Goal: Find specific fact: Find specific fact

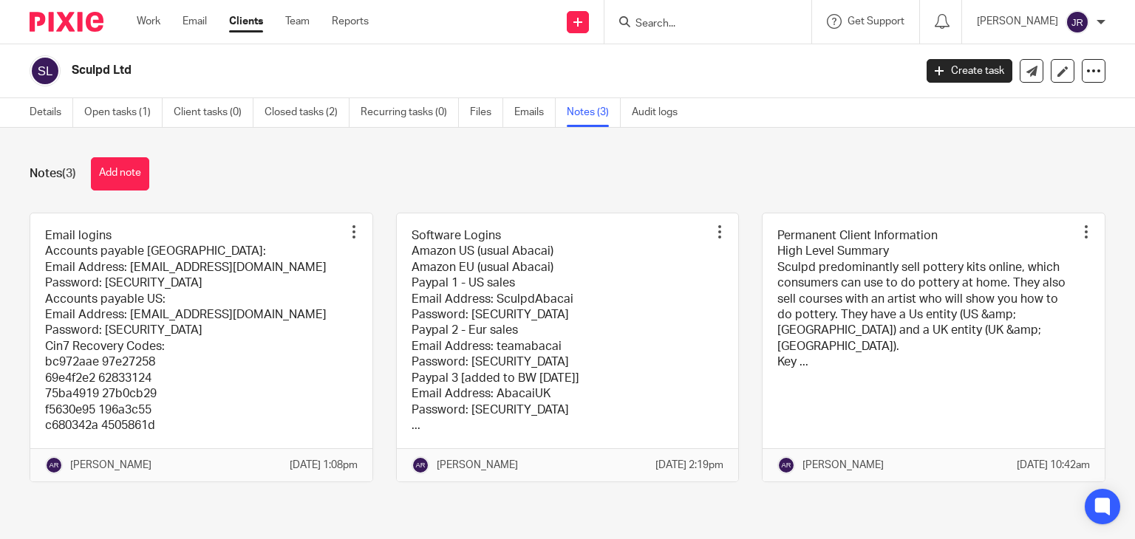
click at [765, 15] on form at bounding box center [712, 22] width 157 height 18
click at [700, 18] on input "Search" at bounding box center [700, 24] width 133 height 13
click at [699, 24] on input "Search" at bounding box center [700, 24] width 133 height 13
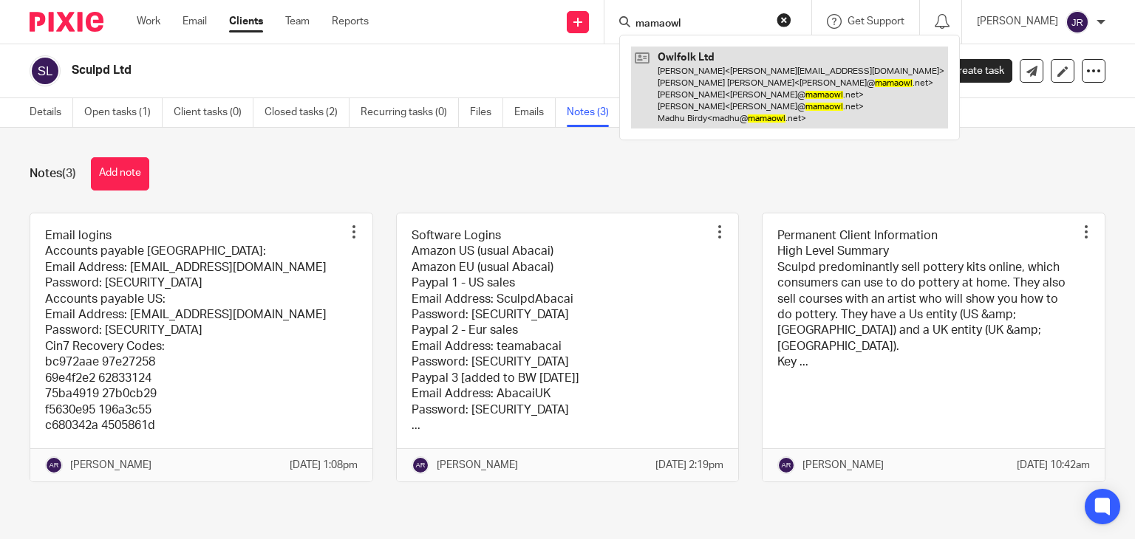
type input "mamaowl"
click at [749, 103] on link at bounding box center [789, 88] width 317 height 82
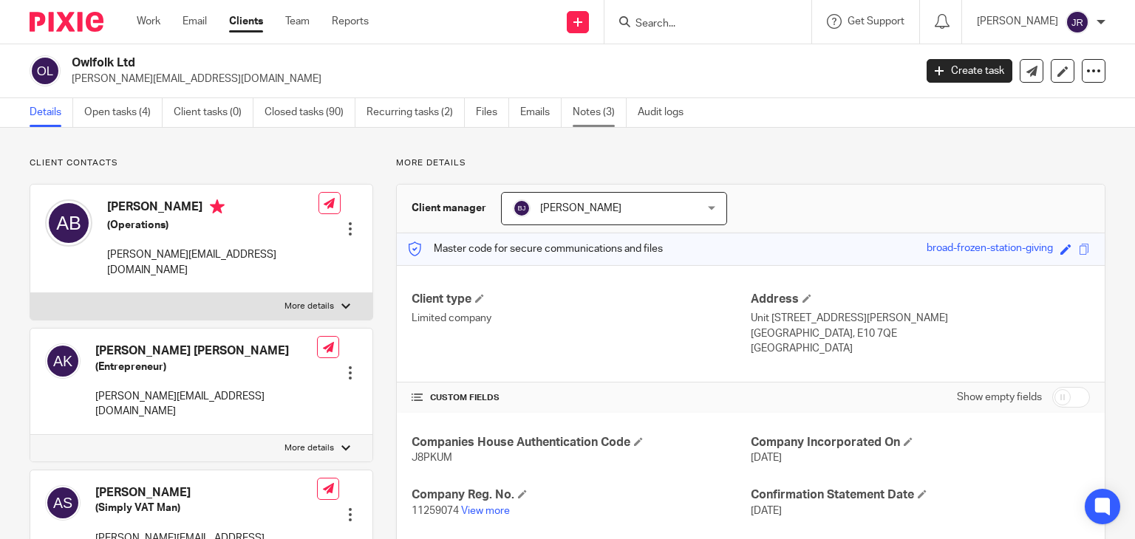
click at [608, 110] on link "Notes (3)" at bounding box center [600, 112] width 54 height 29
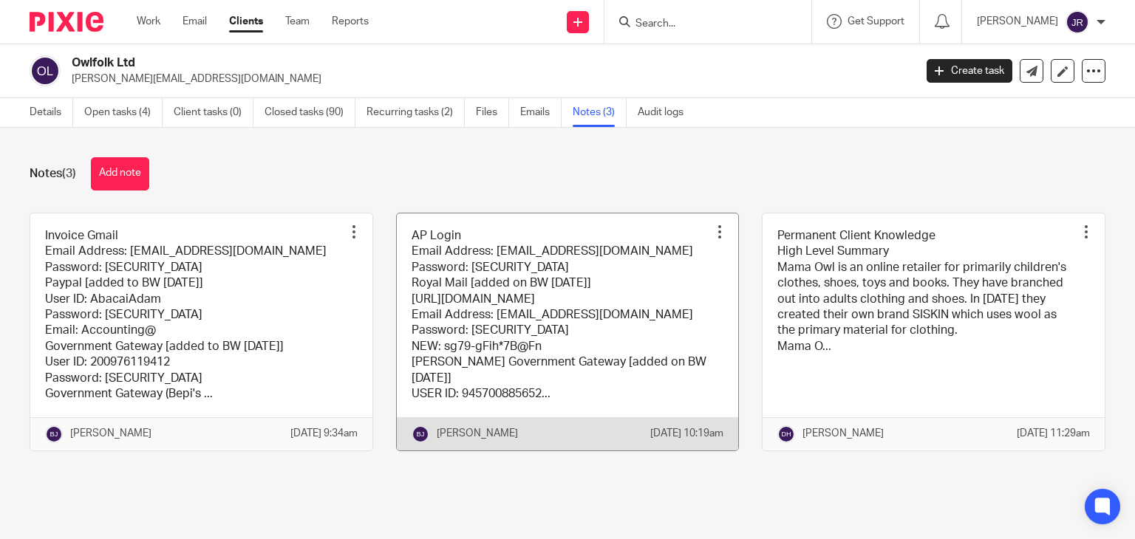
click at [496, 363] on link at bounding box center [568, 332] width 342 height 237
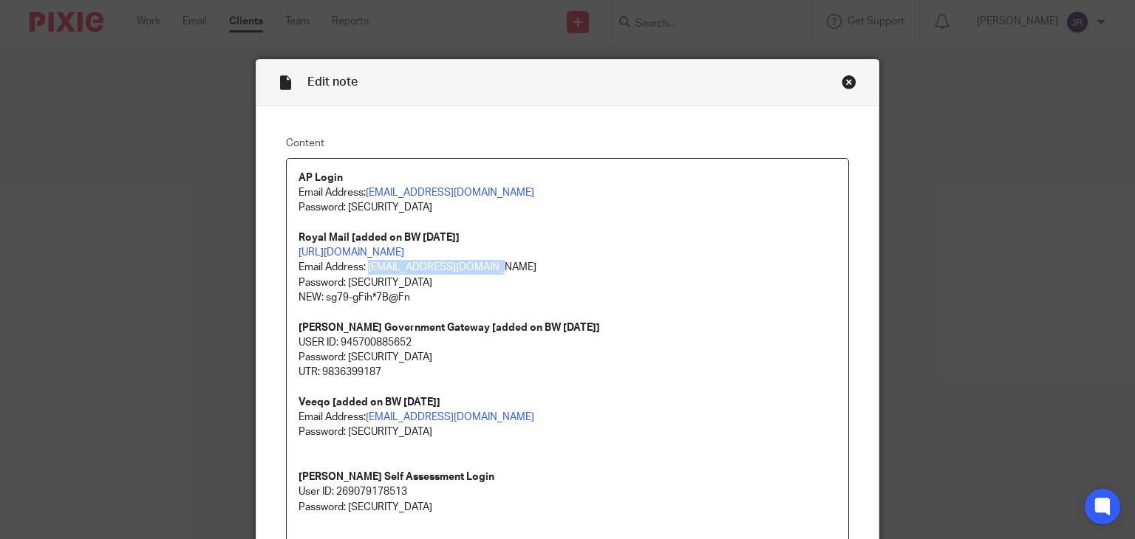
drag, startPoint x: 485, startPoint y: 270, endPoint x: 362, endPoint y: 264, distance: 122.8
click at [362, 264] on p "Email Address: accounting@abacai.co.uk Password: 5tHe!!ier123 NEW: sg79-gFih*7B…" at bounding box center [567, 282] width 539 height 45
copy p "accounting@abacai.co.uk"
drag, startPoint x: 428, startPoint y: 294, endPoint x: 321, endPoint y: 293, distance: 106.4
click at [321, 293] on p "Email Address: accounting@abacai.co.uk Password: 5tHe!!ier123 NEW: sg79-gFih*7B…" at bounding box center [567, 282] width 539 height 45
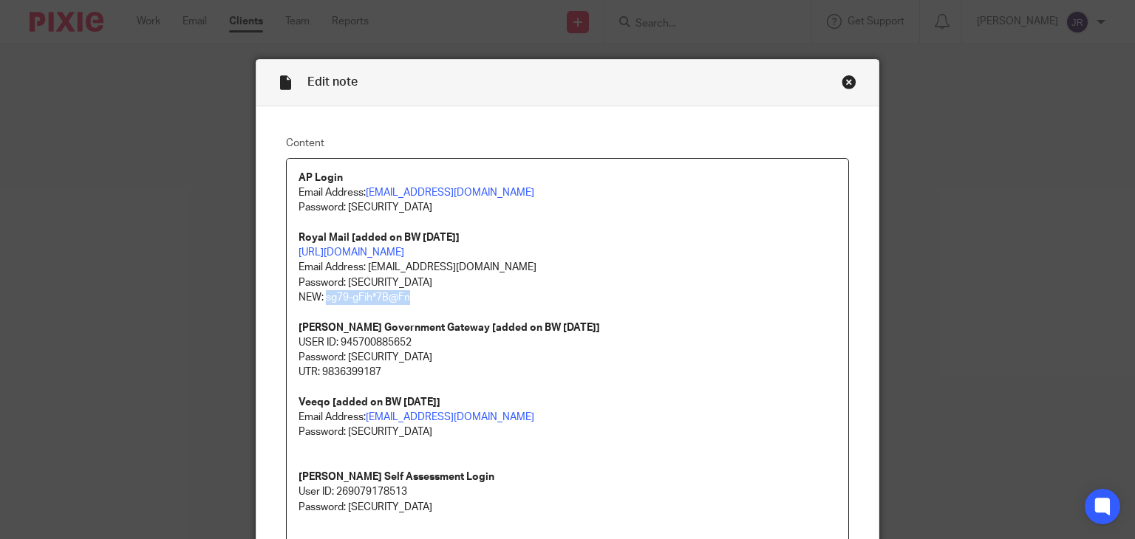
copy p "sg79-gFih*7B@Fn"
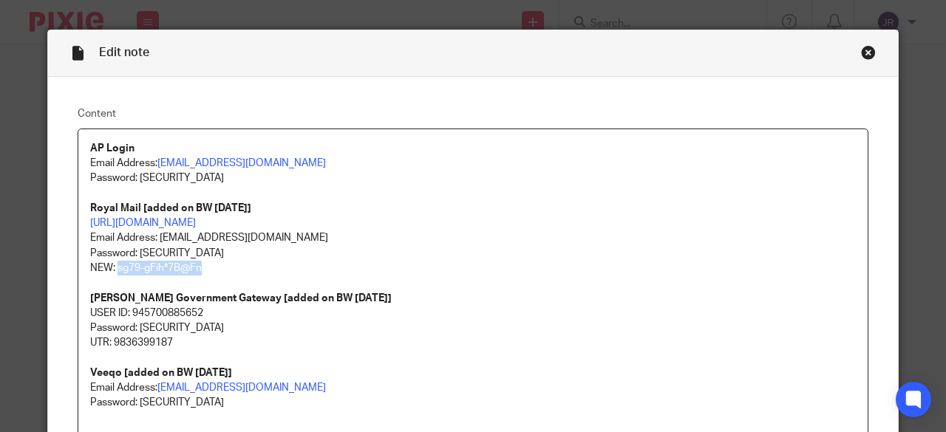
click at [867, 50] on div "Close this dialog window" at bounding box center [868, 52] width 15 height 15
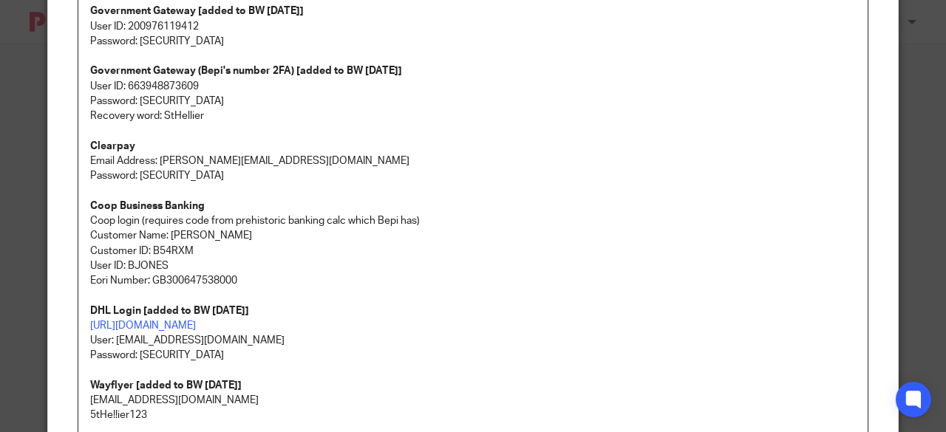
scroll to position [296, 0]
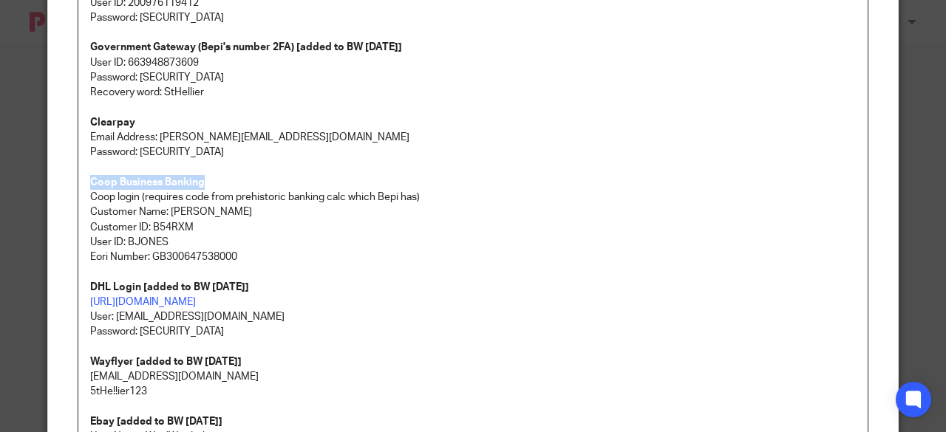
drag, startPoint x: 196, startPoint y: 181, endPoint x: 83, endPoint y: 177, distance: 112.4
click at [90, 177] on strong "Coop Business Banking" at bounding box center [147, 182] width 115 height 10
copy strong "Coop Business Banking"
drag, startPoint x: 202, startPoint y: 227, endPoint x: 150, endPoint y: 228, distance: 52.5
click at [150, 228] on p "Customer ID: B54RXM" at bounding box center [472, 227] width 765 height 15
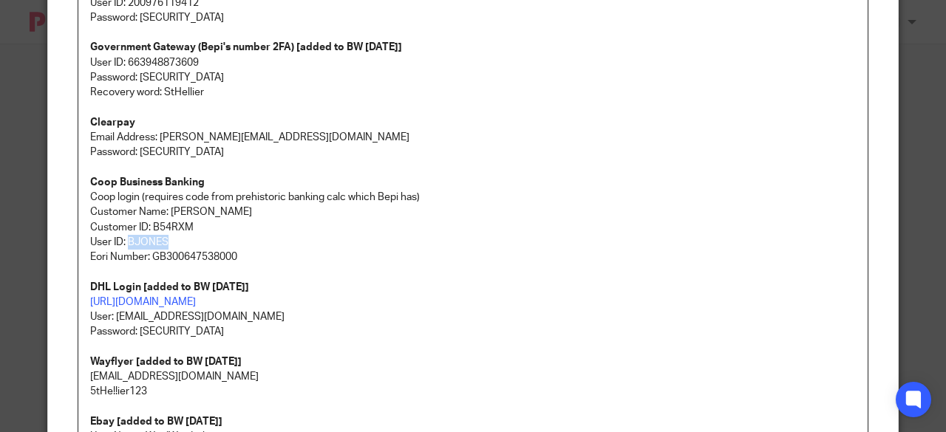
drag, startPoint x: 174, startPoint y: 244, endPoint x: 124, endPoint y: 247, distance: 49.6
click at [124, 247] on p "User ID: BJONES" at bounding box center [472, 242] width 765 height 15
copy p "BJONES"
drag, startPoint x: 197, startPoint y: 227, endPoint x: 148, endPoint y: 222, distance: 49.0
click at [148, 222] on p "Customer ID: B54RXM" at bounding box center [472, 227] width 765 height 15
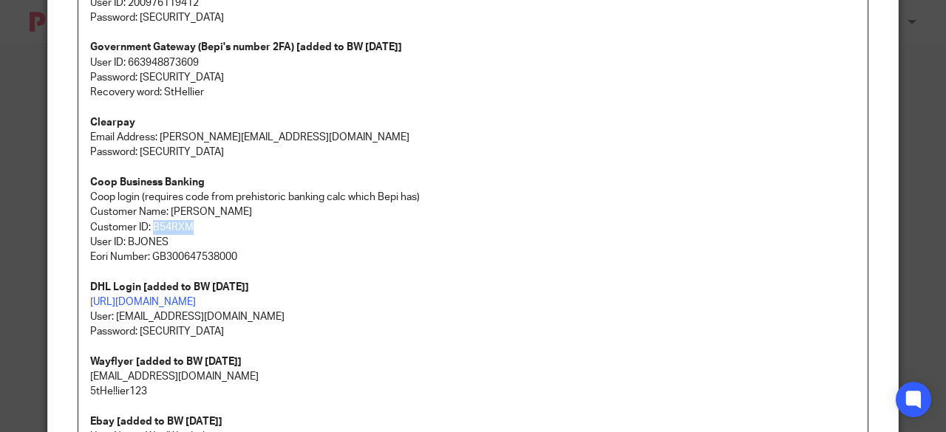
copy p "B54RXM"
drag, startPoint x: 199, startPoint y: 216, endPoint x: 166, endPoint y: 210, distance: 33.2
click at [166, 210] on p "Customer Name: [PERSON_NAME]" at bounding box center [472, 212] width 765 height 15
copy p "[PERSON_NAME]"
drag, startPoint x: 188, startPoint y: 228, endPoint x: 147, endPoint y: 224, distance: 40.8
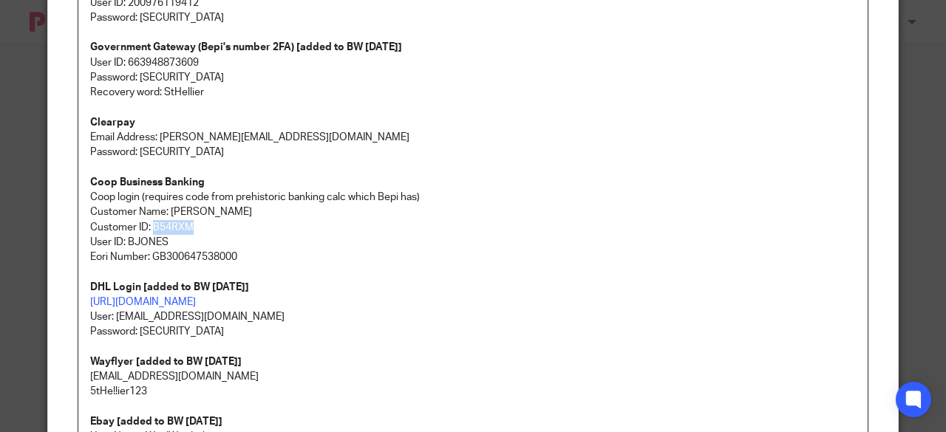
click at [147, 224] on p "Customer ID: B54RXM" at bounding box center [472, 227] width 765 height 15
copy p "B54RXM"
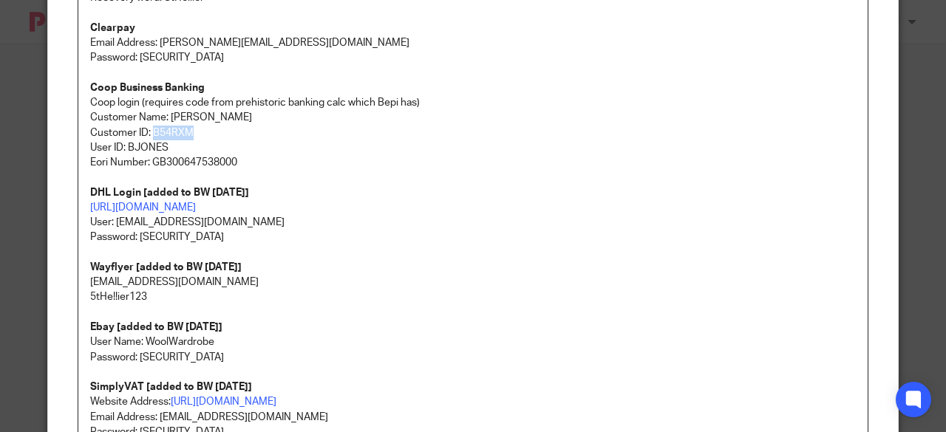
scroll to position [369, 0]
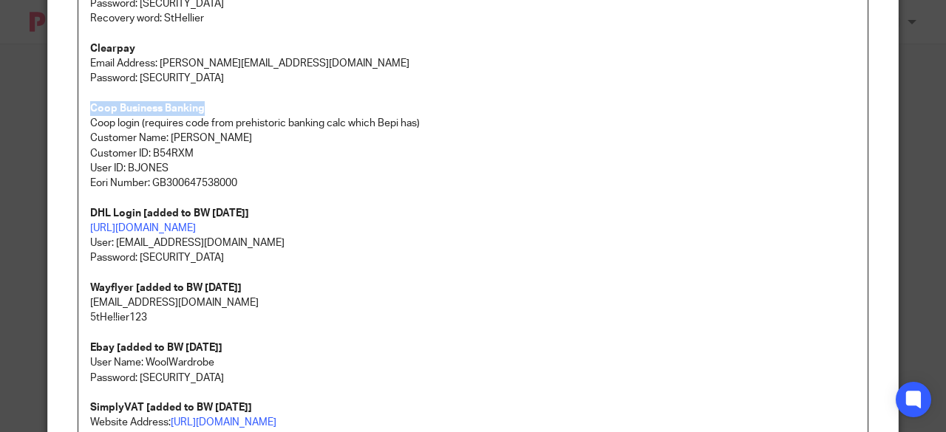
drag, startPoint x: 164, startPoint y: 107, endPoint x: 78, endPoint y: 103, distance: 85.8
click at [78, 103] on div "Invoice Gmail Email Address: [EMAIL_ADDRESS][DOMAIN_NAME] Password: [SECURITY_D…" at bounding box center [472, 156] width 789 height 793
copy strong "Coop Business Banking"
drag, startPoint x: 191, startPoint y: 150, endPoint x: 148, endPoint y: 150, distance: 42.8
click at [148, 150] on p "Customer ID: B54RXM" at bounding box center [472, 153] width 765 height 15
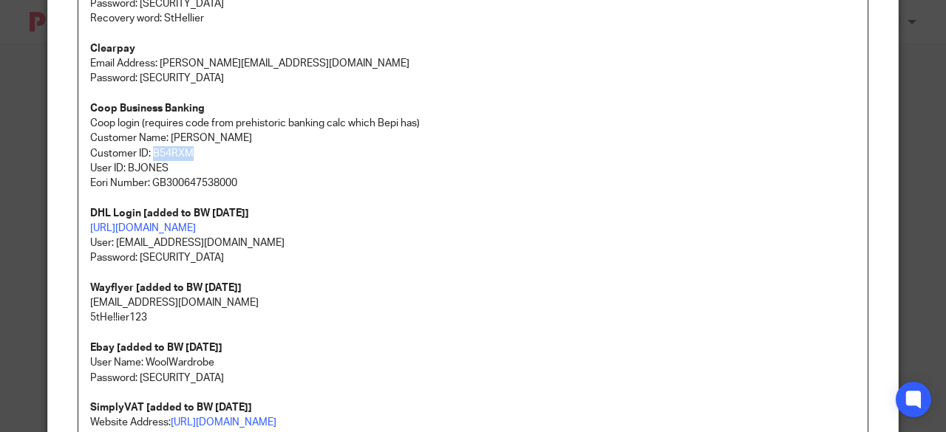
copy p "B54RXM"
drag, startPoint x: 177, startPoint y: 165, endPoint x: 123, endPoint y: 164, distance: 54.7
click at [123, 164] on p "User ID: BJONES" at bounding box center [472, 168] width 765 height 15
copy p "BJONES"
